Goal: Information Seeking & Learning: Learn about a topic

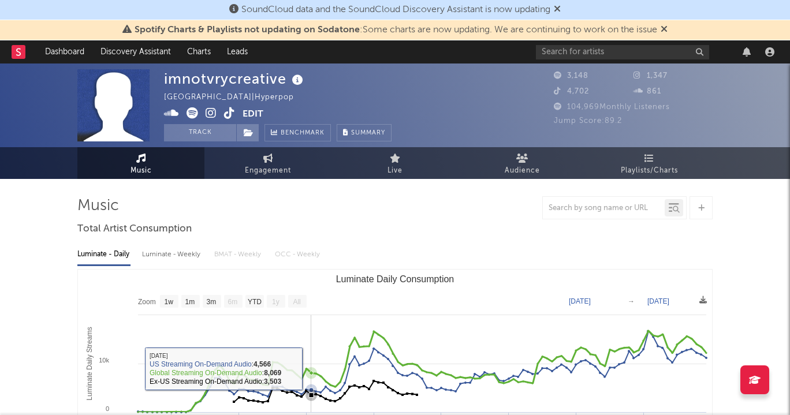
select select "1w"
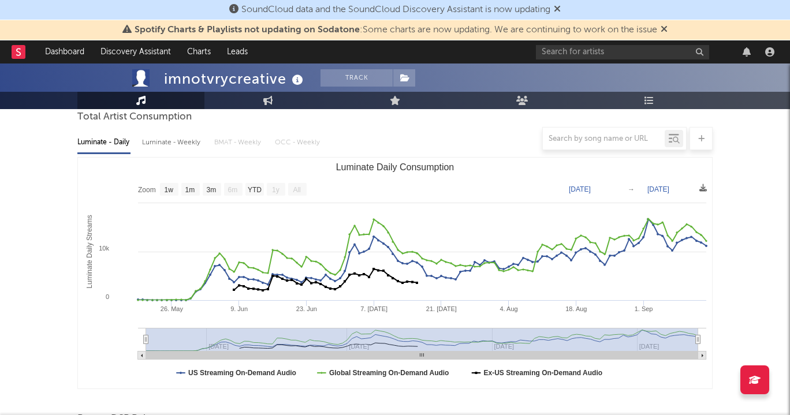
scroll to position [111, 0]
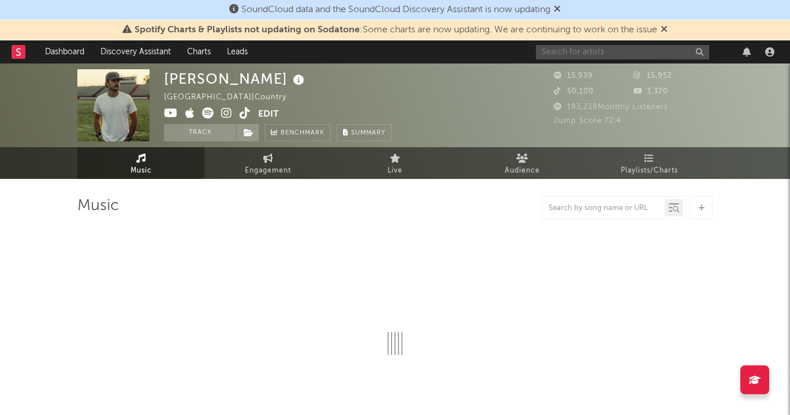
click at [655, 58] on input "text" at bounding box center [622, 52] width 173 height 14
type input "nin"
select select "6m"
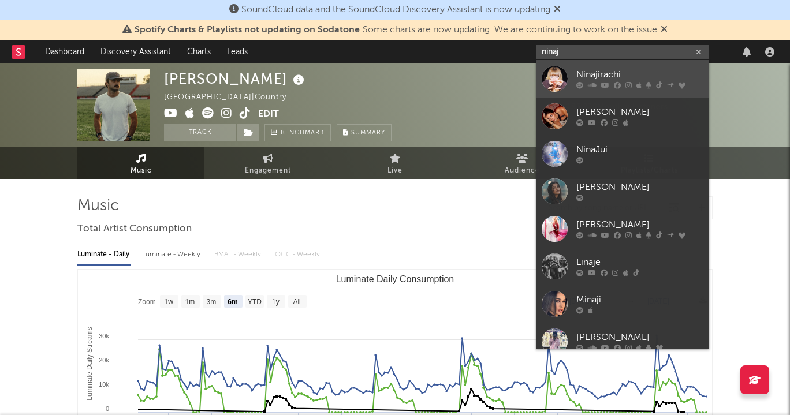
type input "ninaj"
click at [671, 73] on div "Ninajirachi" at bounding box center [639, 75] width 127 height 14
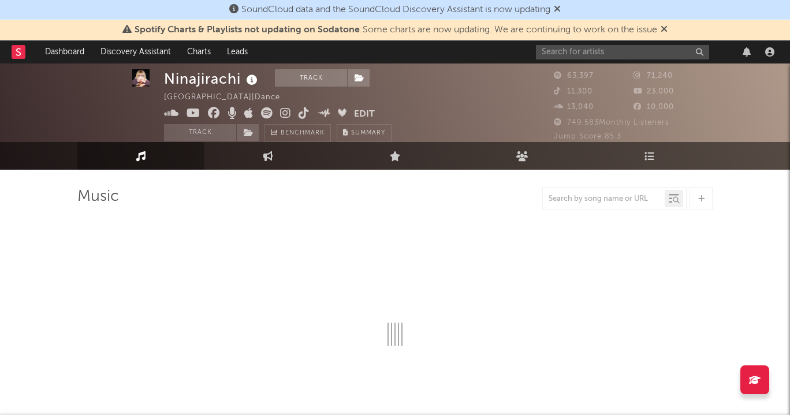
select select "6m"
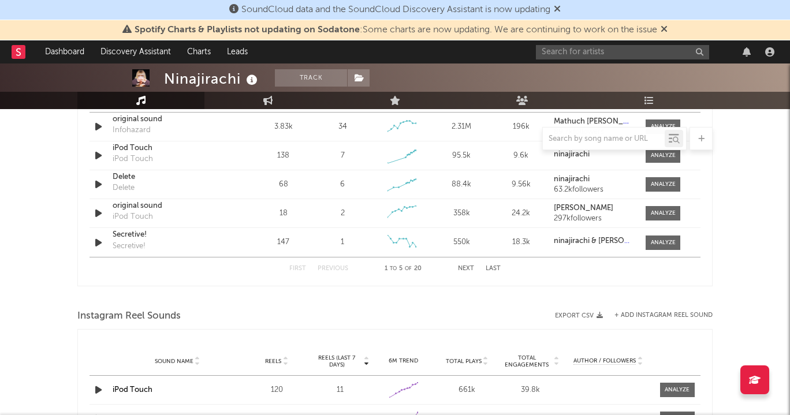
scroll to position [827, 0]
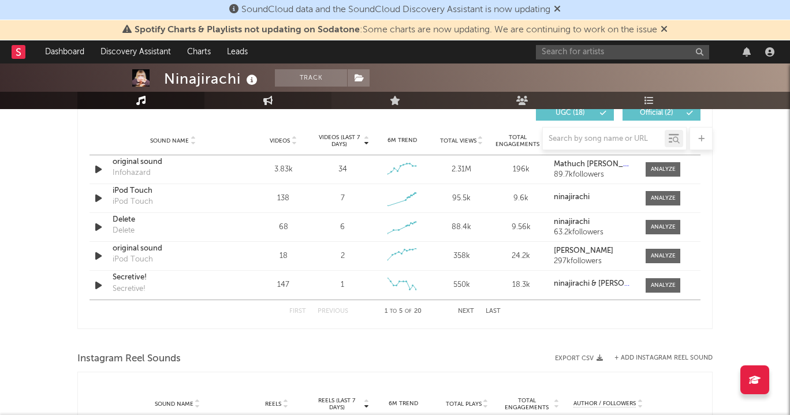
click at [293, 103] on link "Engagement" at bounding box center [267, 100] width 127 height 17
select select "1w"
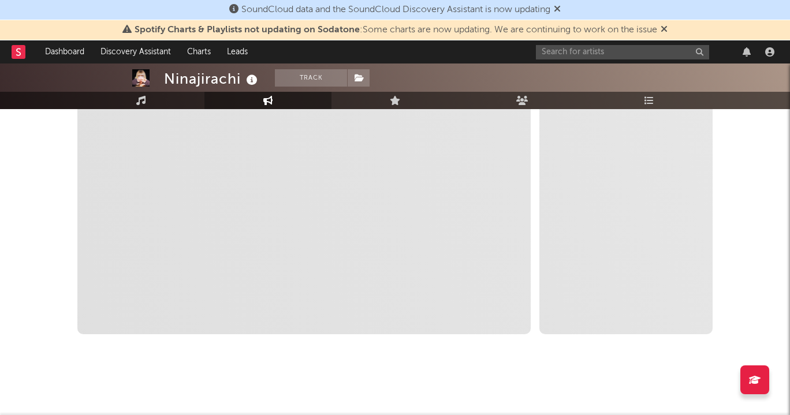
scroll to position [254, 0]
select select "1m"
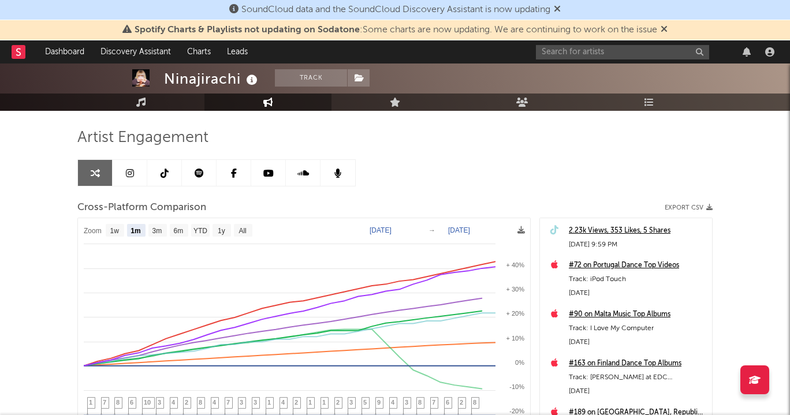
scroll to position [67, 0]
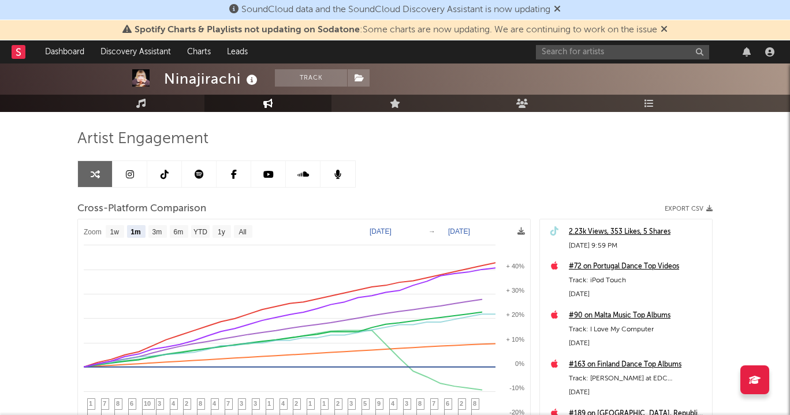
click at [153, 179] on link at bounding box center [164, 174] width 35 height 26
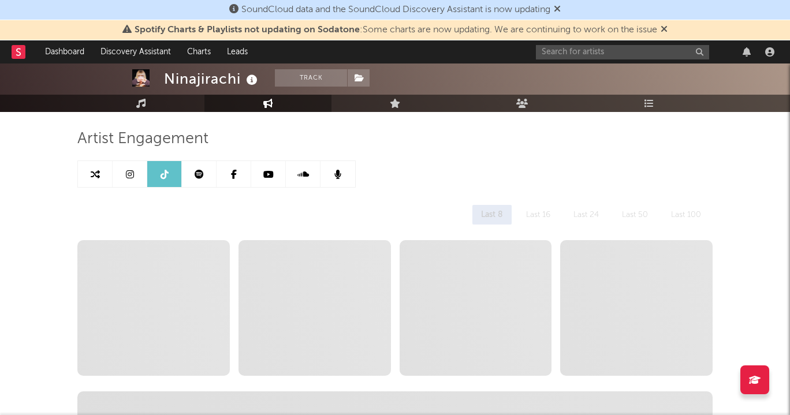
click at [131, 176] on icon at bounding box center [130, 174] width 8 height 9
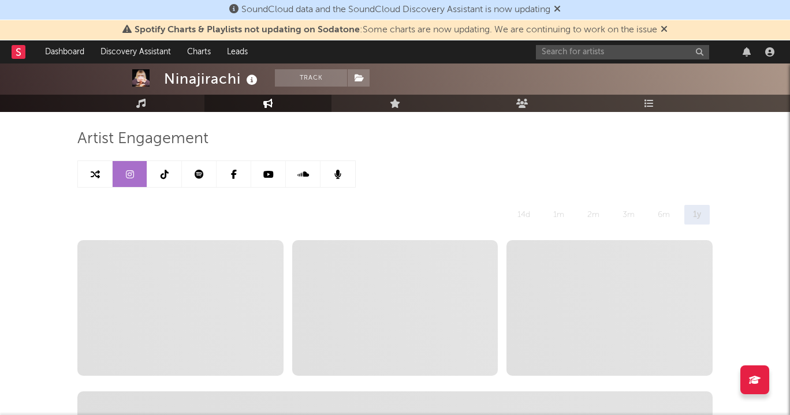
select select "6m"
click at [159, 178] on link at bounding box center [164, 174] width 35 height 26
select select "6m"
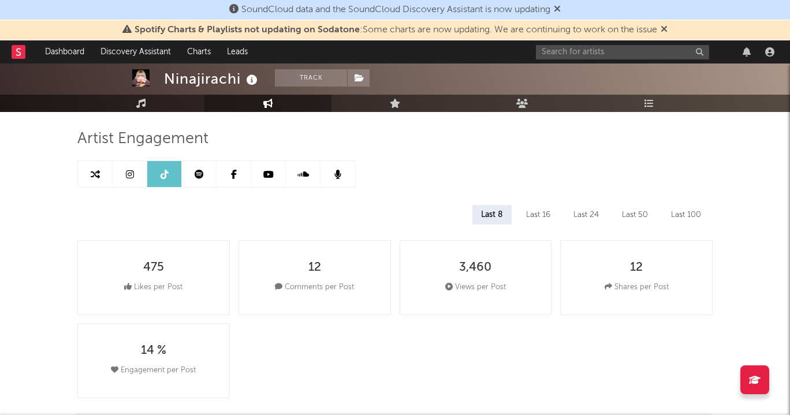
click at [204, 181] on link at bounding box center [199, 174] width 35 height 26
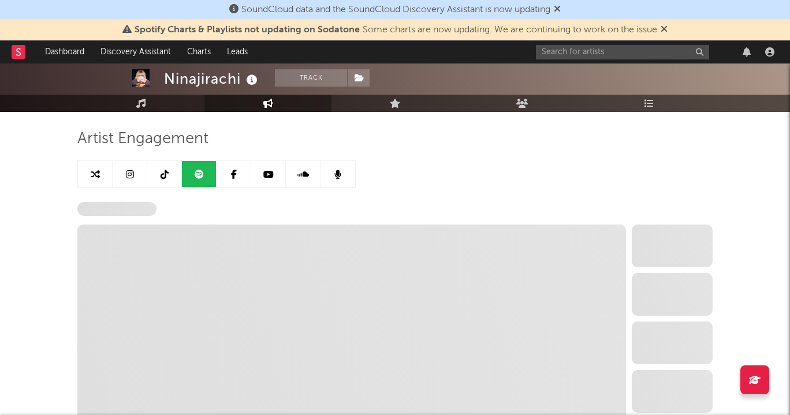
click at [224, 180] on link at bounding box center [234, 174] width 35 height 26
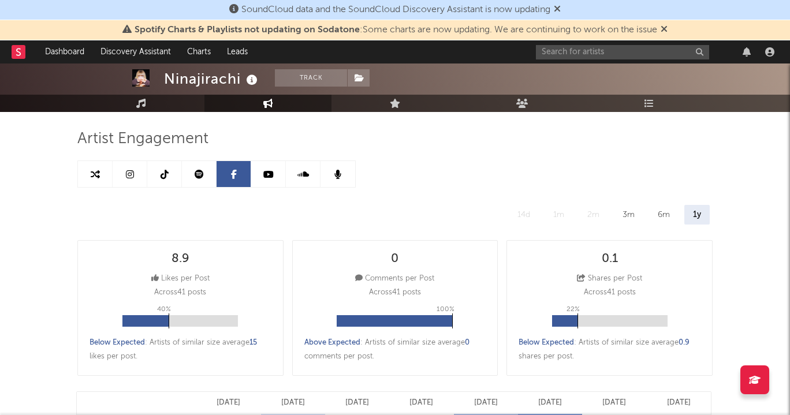
click at [93, 174] on icon at bounding box center [95, 174] width 9 height 9
select select "1m"
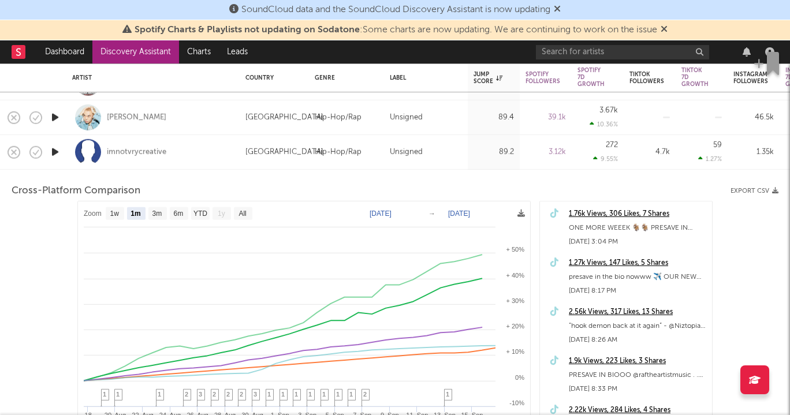
select select "1m"
select select "1w"
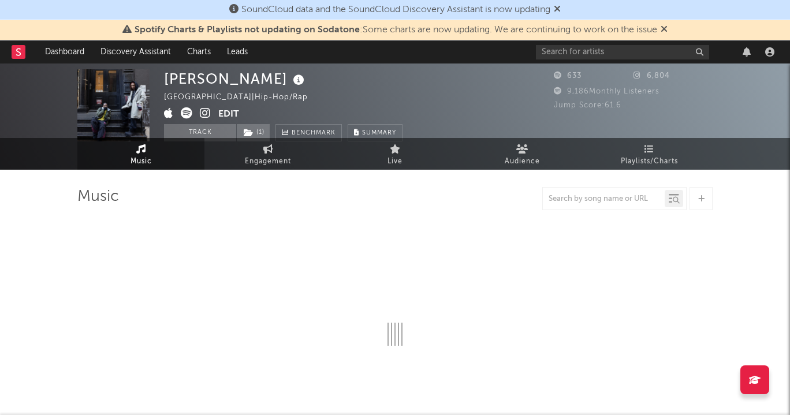
select select "1w"
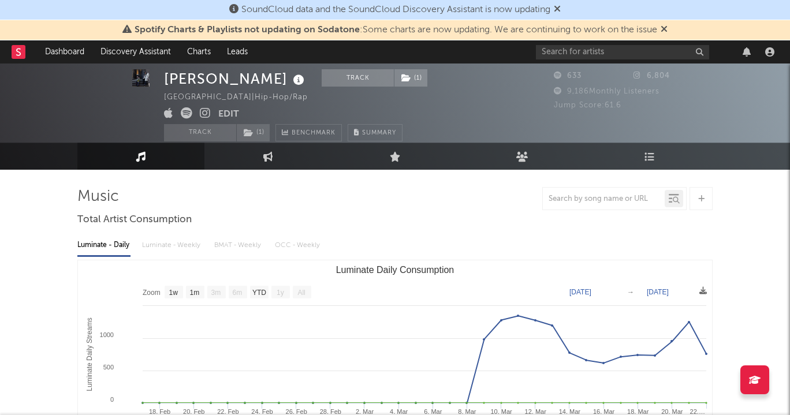
scroll to position [16, 0]
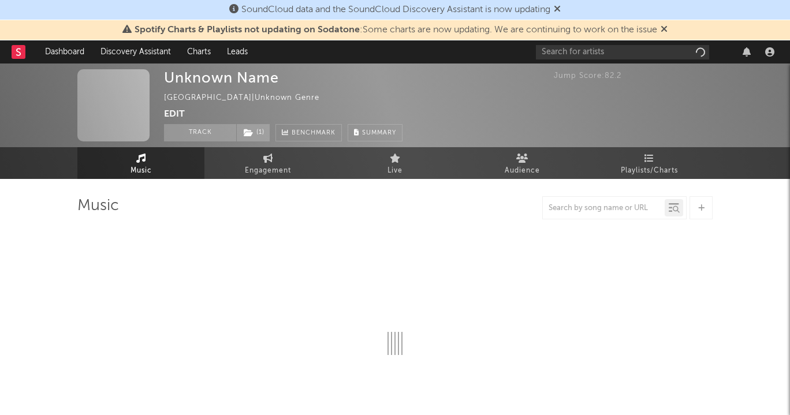
select select "1w"
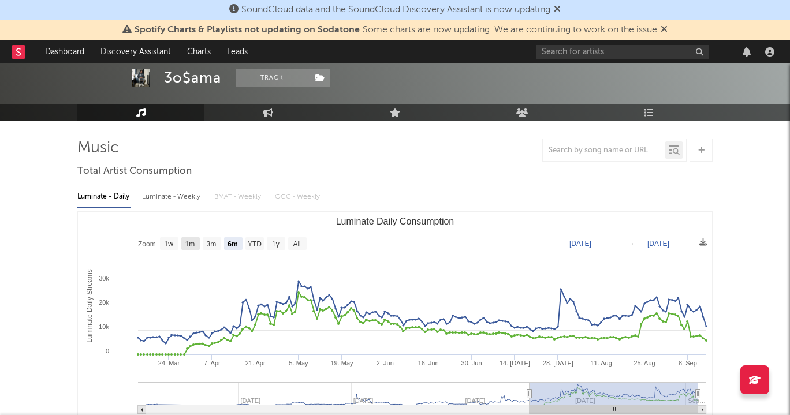
scroll to position [58, 0]
click at [169, 247] on text "1w" at bounding box center [169, 244] width 9 height 8
select select "1w"
type input "2025-09-08"
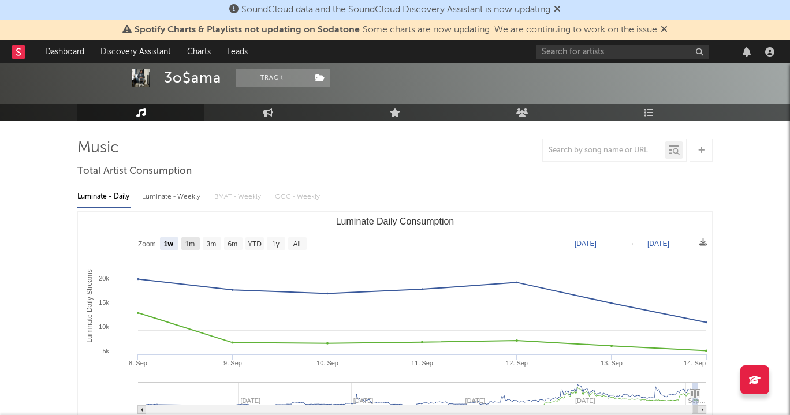
click at [189, 247] on text "1m" at bounding box center [190, 244] width 10 height 8
select select "1m"
type input "2025-08-14"
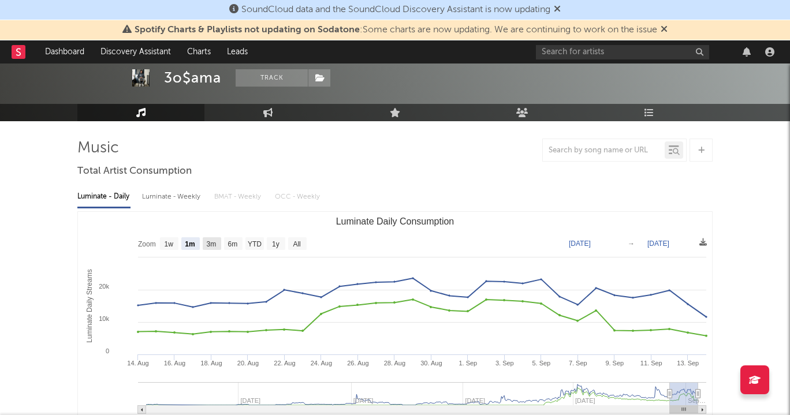
click at [207, 244] on text "3m" at bounding box center [212, 244] width 10 height 8
select select "3m"
type input "2025-06-14"
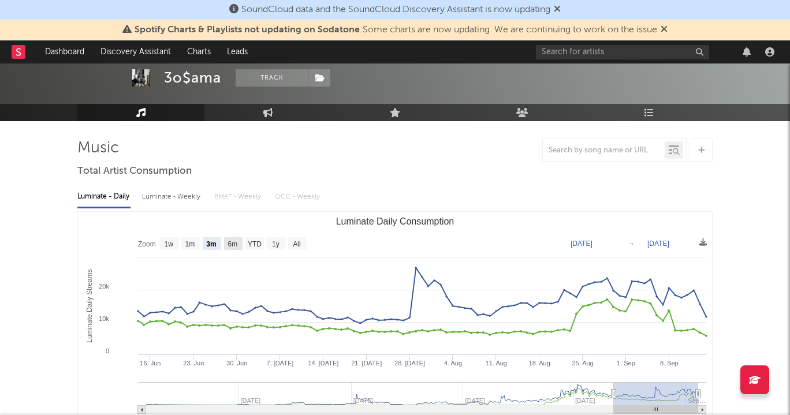
click at [228, 243] on text "6m" at bounding box center [233, 244] width 10 height 8
select select "6m"
type input "2025-03-14"
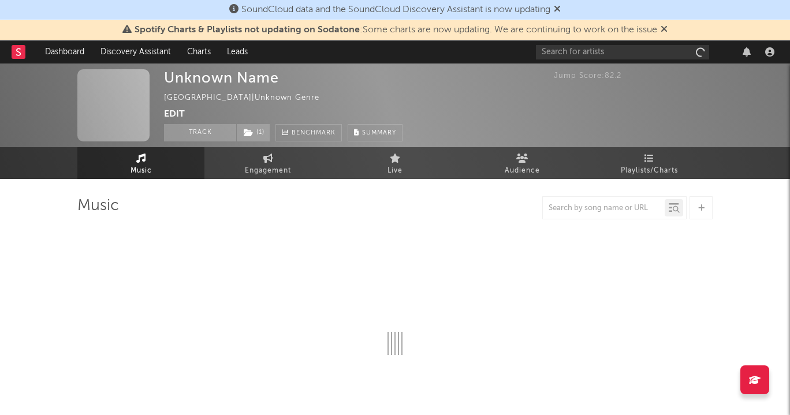
select select "1w"
